Goal: Task Accomplishment & Management: Manage account settings

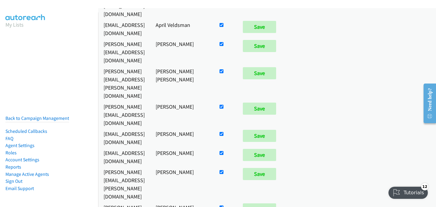
scroll to position [802, 0]
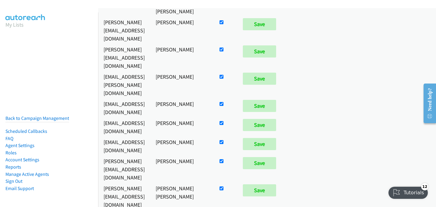
checkbox input "false"
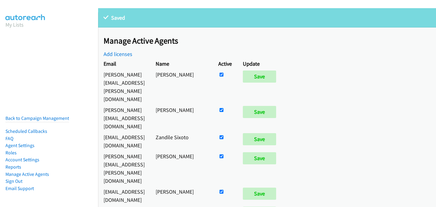
scroll to position [3452, 0]
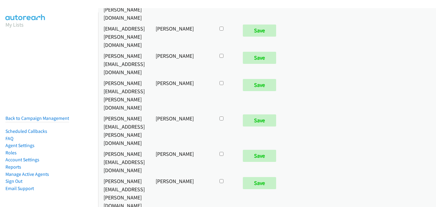
checkbox input "true"
